Goal: Information Seeking & Learning: Check status

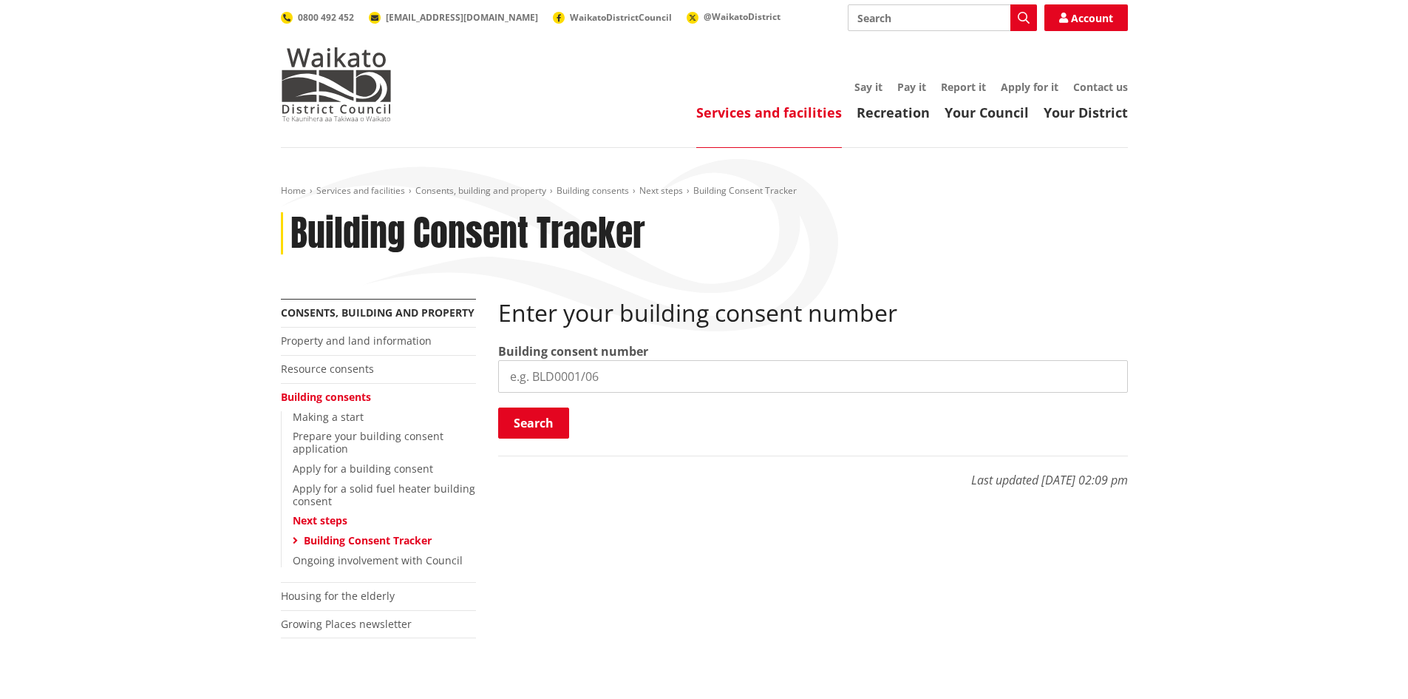
click at [667, 392] on input "search" at bounding box center [813, 376] width 630 height 33
paste input "BLD0308/26"
type input "BLD0308/26"
click at [524, 415] on button "Search" at bounding box center [533, 422] width 71 height 31
click at [540, 424] on button "Search" at bounding box center [533, 422] width 71 height 31
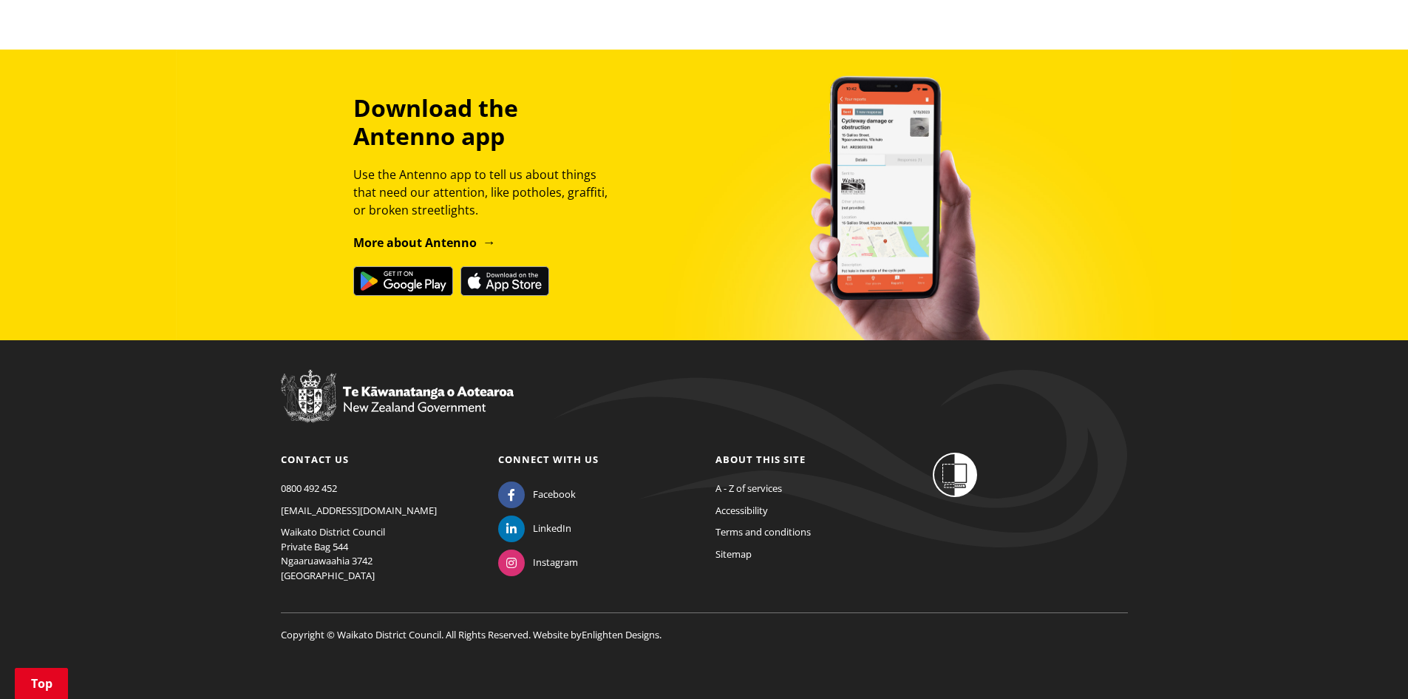
scroll to position [903, 0]
